Goal: Complete application form

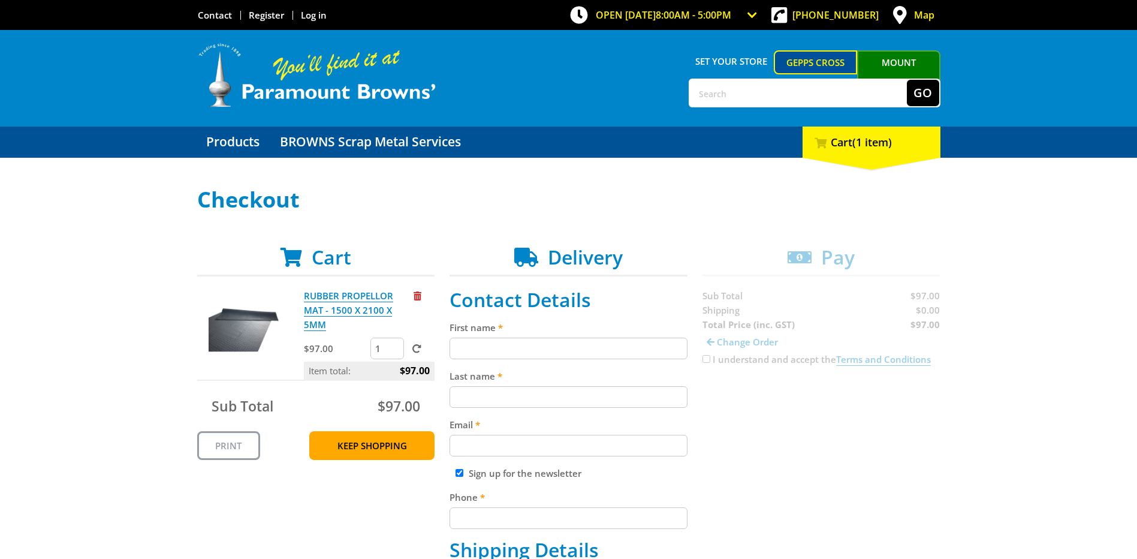
click at [466, 351] on input "First name" at bounding box center [569, 348] width 238 height 22
type input "[PERSON_NAME]"
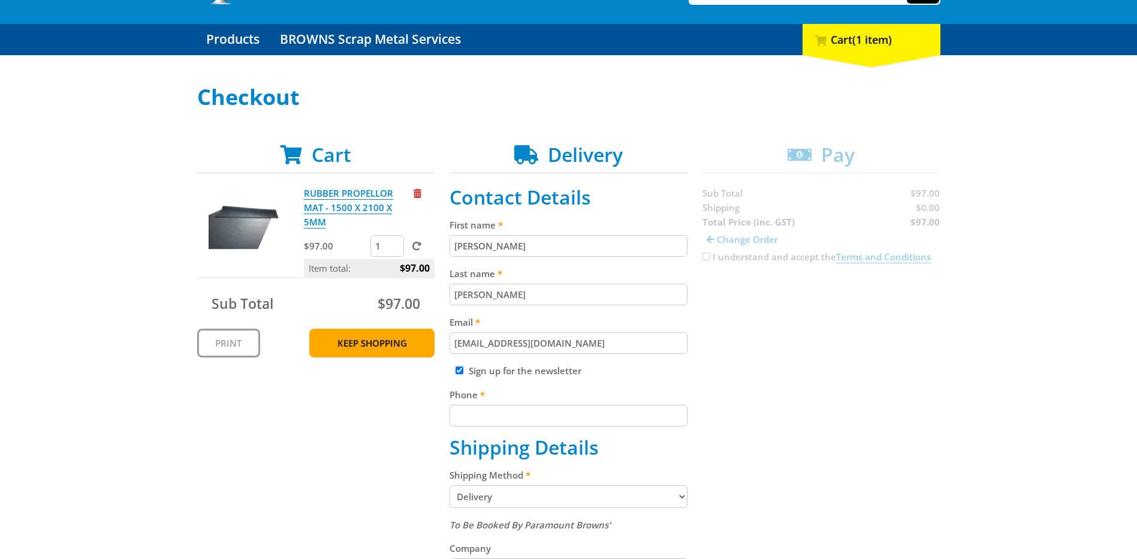
scroll to position [180, 0]
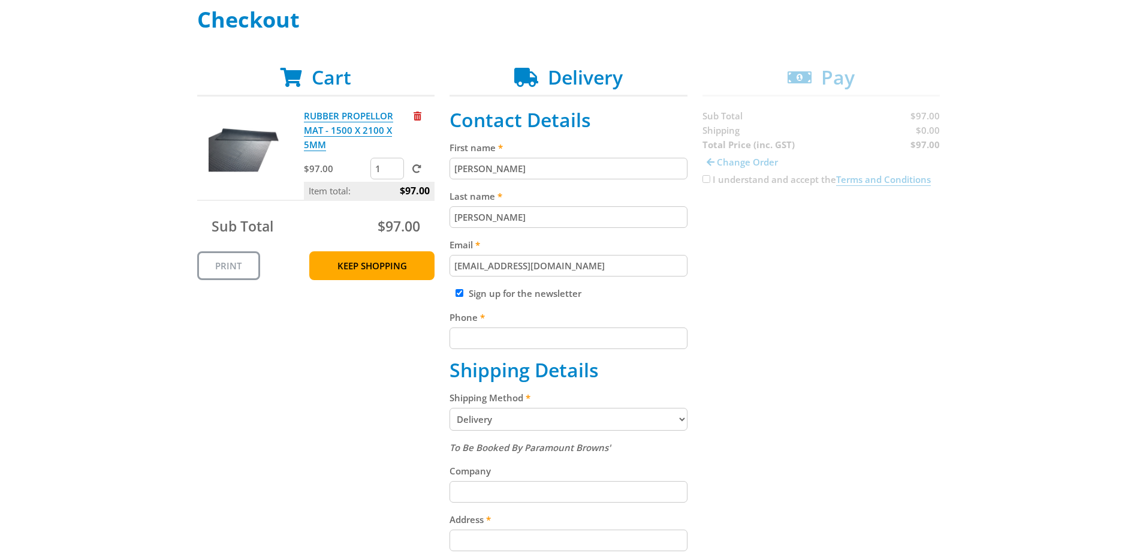
type input "[EMAIL_ADDRESS][DOMAIN_NAME]"
click at [463, 335] on input "Phone" at bounding box center [569, 338] width 238 height 22
click at [463, 288] on div "Sign up for the newsletter" at bounding box center [569, 293] width 238 height 14
click at [460, 295] on input "Sign up for the newsletter" at bounding box center [460, 293] width 8 height 8
checkbox input "false"
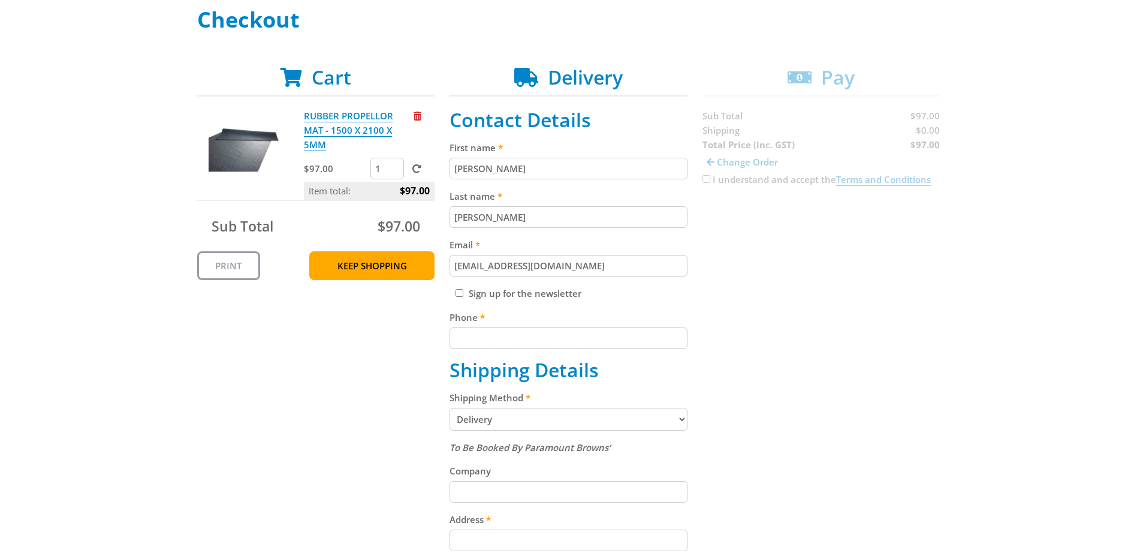
click at [482, 348] on input "Phone" at bounding box center [569, 338] width 238 height 22
type input "0412912565"
click at [490, 421] on select "Pickup from Gepps Cross Delivery" at bounding box center [569, 419] width 238 height 23
click at [450, 408] on select "Pickup from Gepps Cross Delivery" at bounding box center [569, 419] width 238 height 23
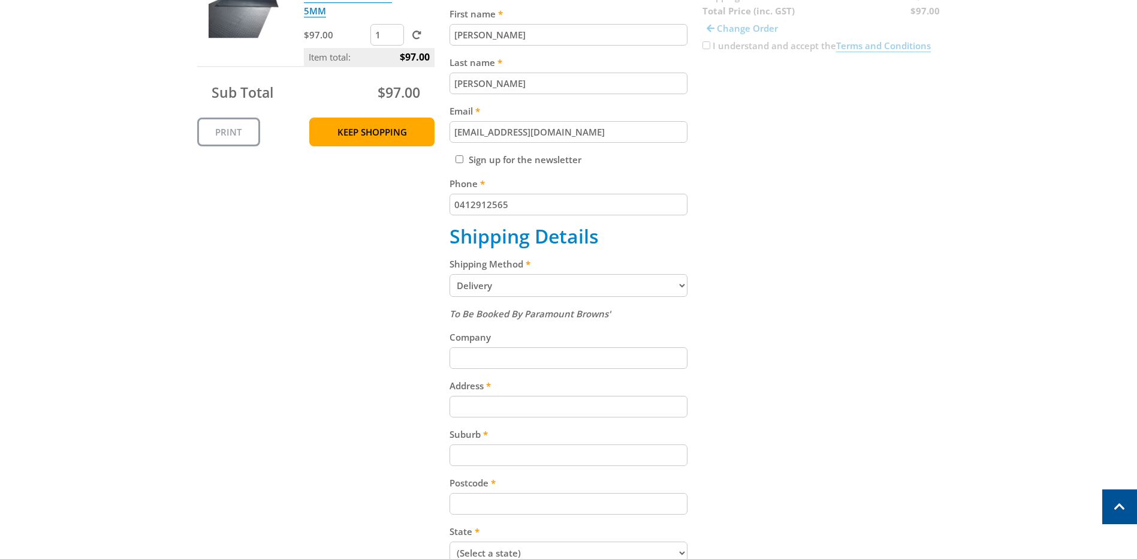
scroll to position [300, 0]
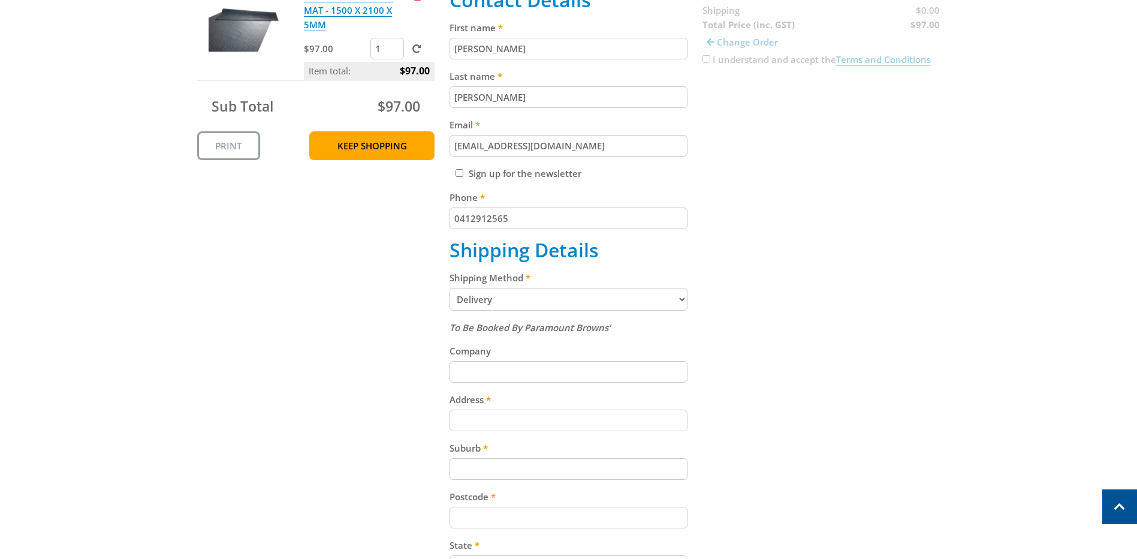
click at [471, 364] on input "Company" at bounding box center [569, 372] width 238 height 22
click at [499, 424] on input "Address" at bounding box center [569, 420] width 238 height 22
type input "[STREET_ADDRESS]"
type input "[GEOGRAPHIC_DATA]"
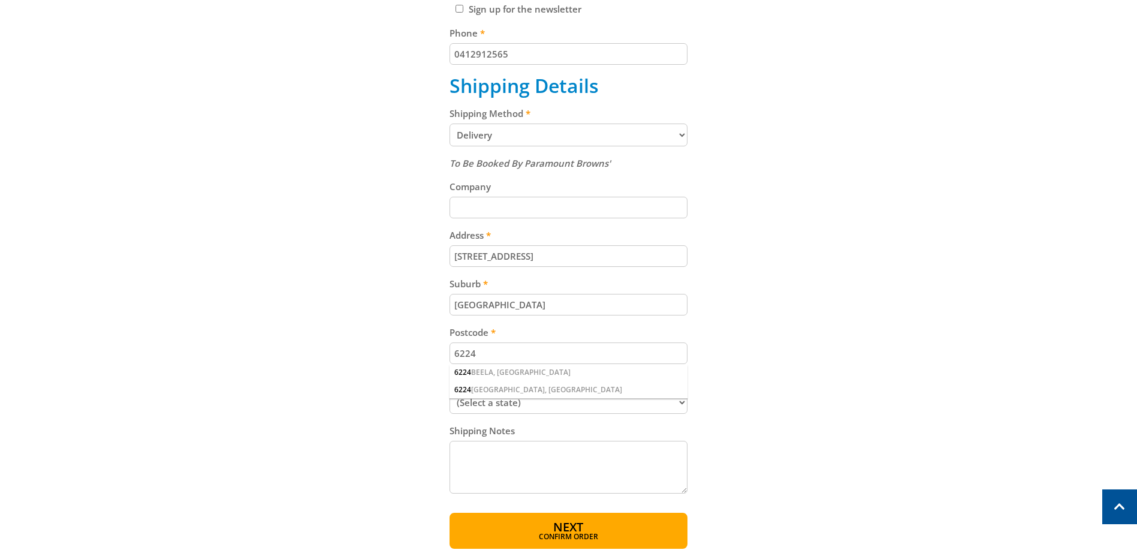
scroll to position [480, 0]
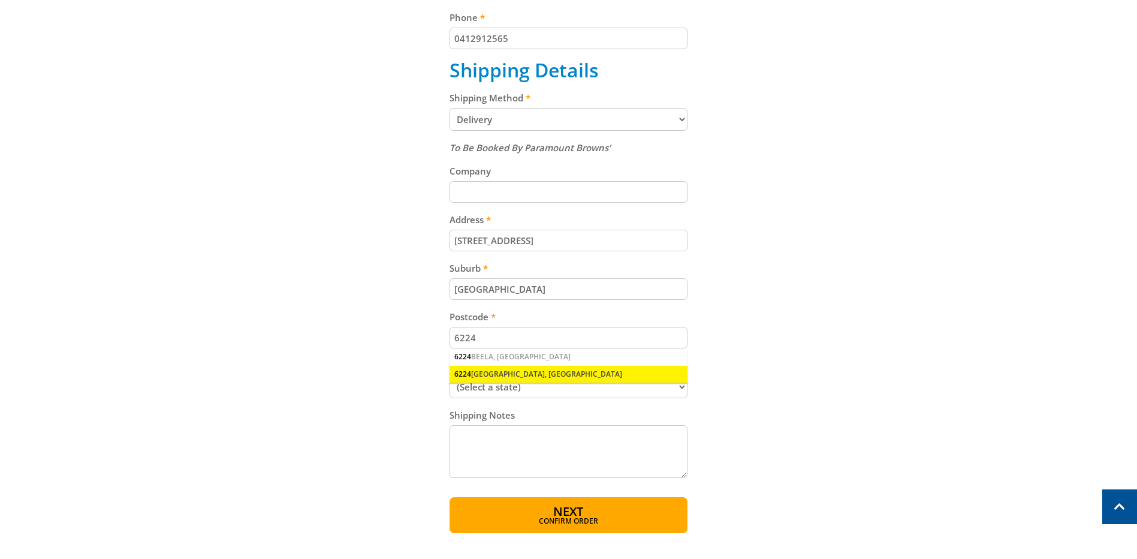
type input "6224"
click at [499, 376] on div "[GEOGRAPHIC_DATA], [GEOGRAPHIC_DATA]" at bounding box center [569, 374] width 238 height 17
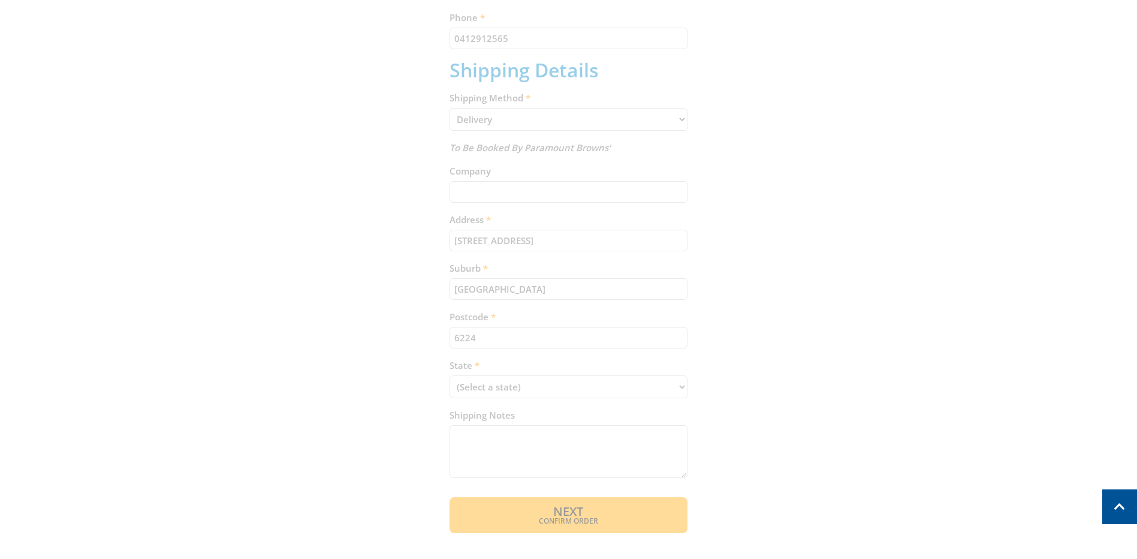
scroll to position [544, 0]
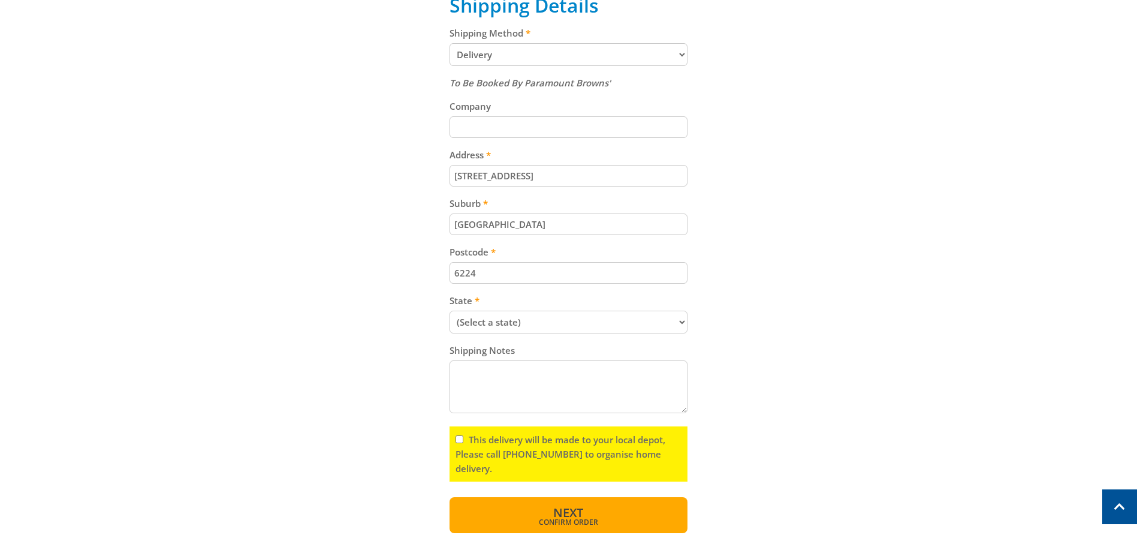
click at [553, 521] on span "Confirm order" at bounding box center [568, 521] width 186 height 7
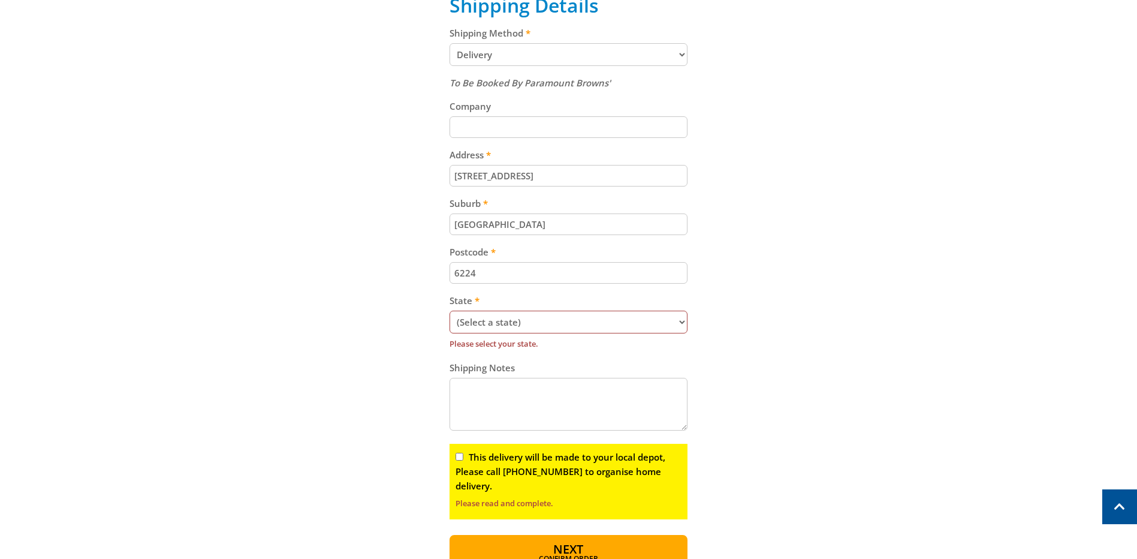
click at [553, 322] on select "(Select a state) [GEOGRAPHIC_DATA] [GEOGRAPHIC_DATA] [GEOGRAPHIC_DATA] [GEOGRAP…" at bounding box center [569, 321] width 238 height 23
select select "WA"
click at [450, 310] on select "(Select a state) [GEOGRAPHIC_DATA] [GEOGRAPHIC_DATA] [GEOGRAPHIC_DATA] [GEOGRAP…" at bounding box center [569, 321] width 238 height 23
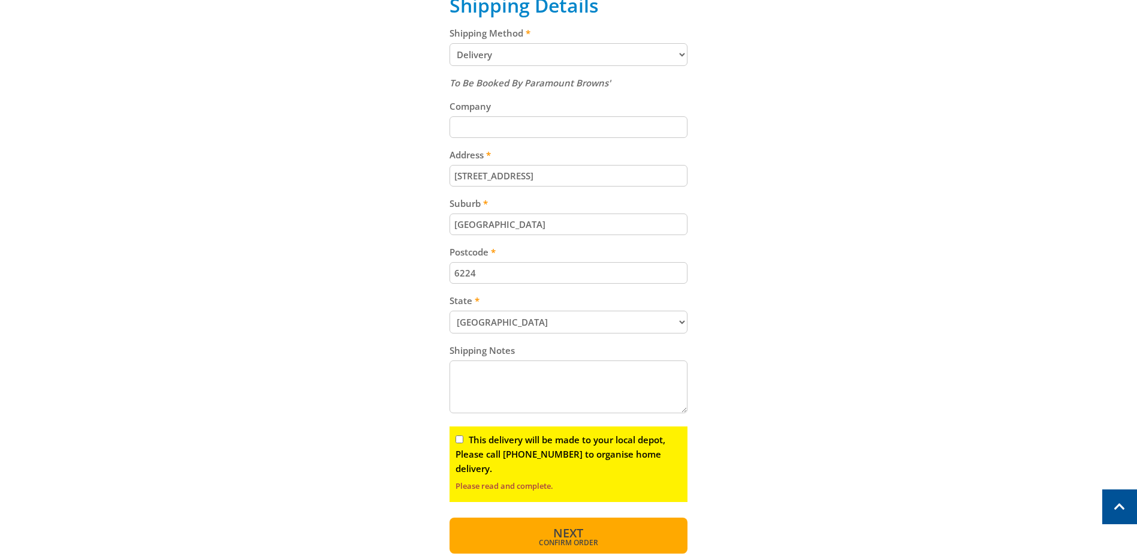
click at [560, 523] on button "Next Confirm order" at bounding box center [569, 535] width 238 height 36
click at [461, 441] on input "This delivery will be made to your local depot, Please call [PHONE_NUMBER] to o…" at bounding box center [460, 439] width 8 height 8
checkbox input "true"
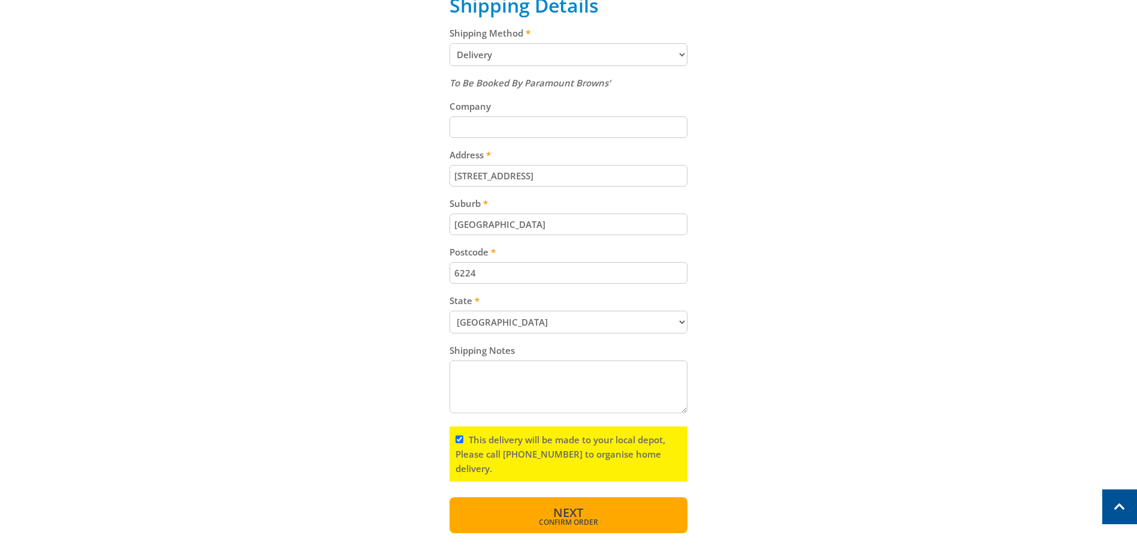
click at [559, 515] on span "Next" at bounding box center [568, 512] width 30 height 16
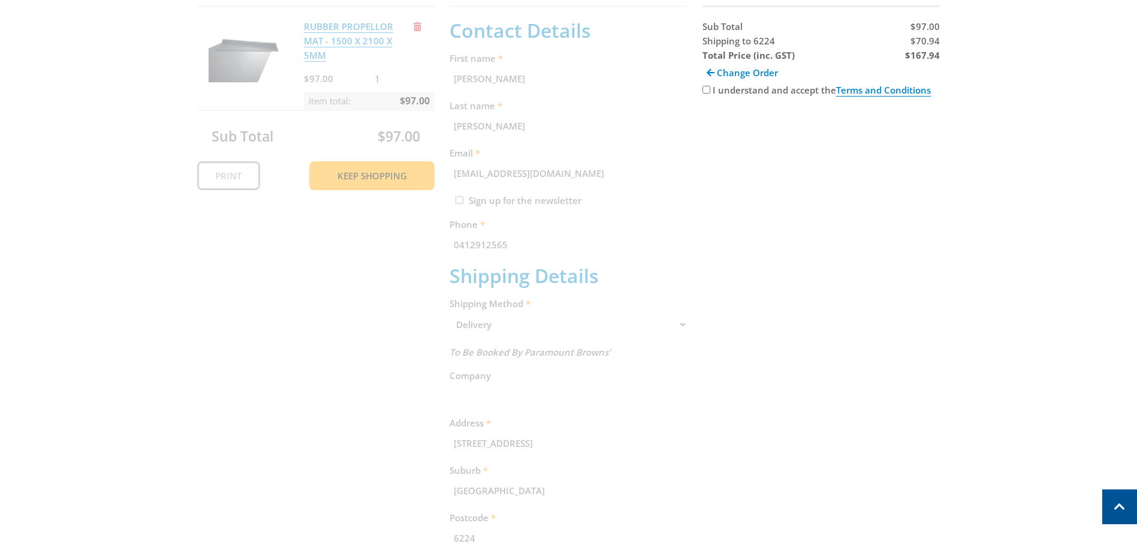
scroll to position [246, 0]
